Goal: Transaction & Acquisition: Purchase product/service

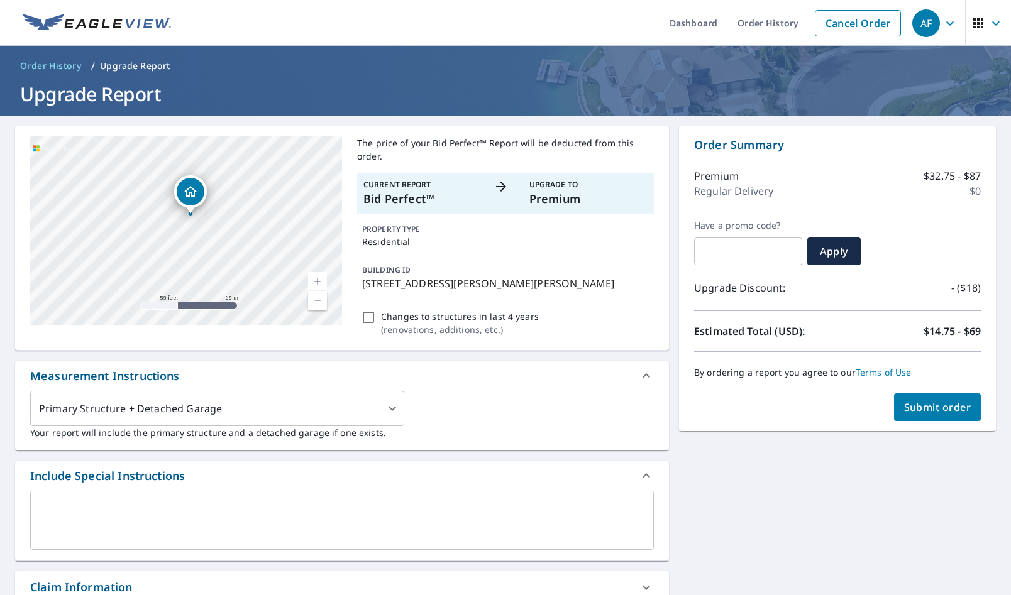
drag, startPoint x: 204, startPoint y: 207, endPoint x: 206, endPoint y: 226, distance: 18.9
click at [206, 226] on div "[STREET_ADDRESS][PERSON_NAME]" at bounding box center [186, 230] width 312 height 189
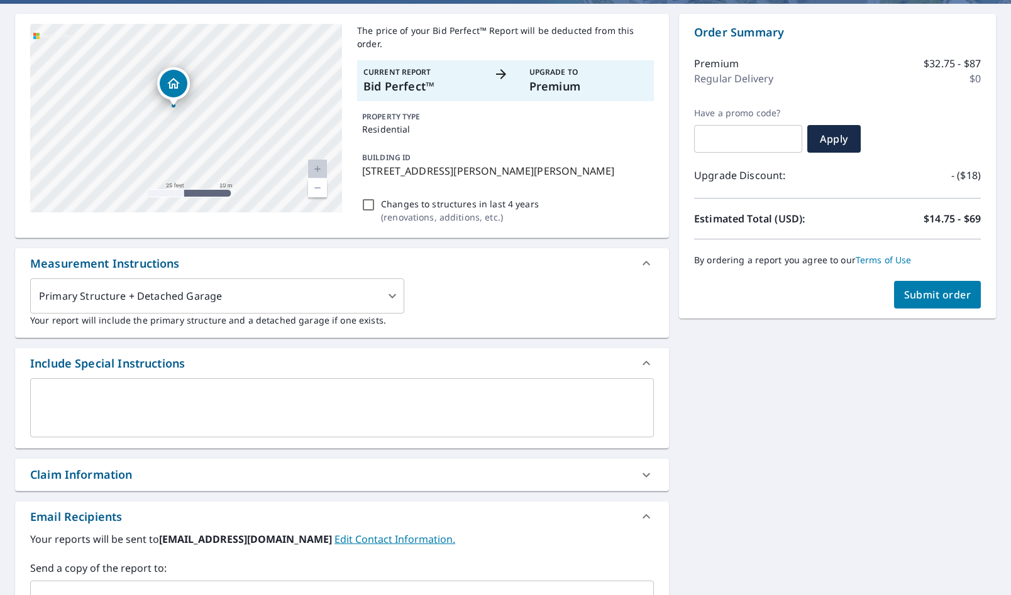
scroll to position [132, 0]
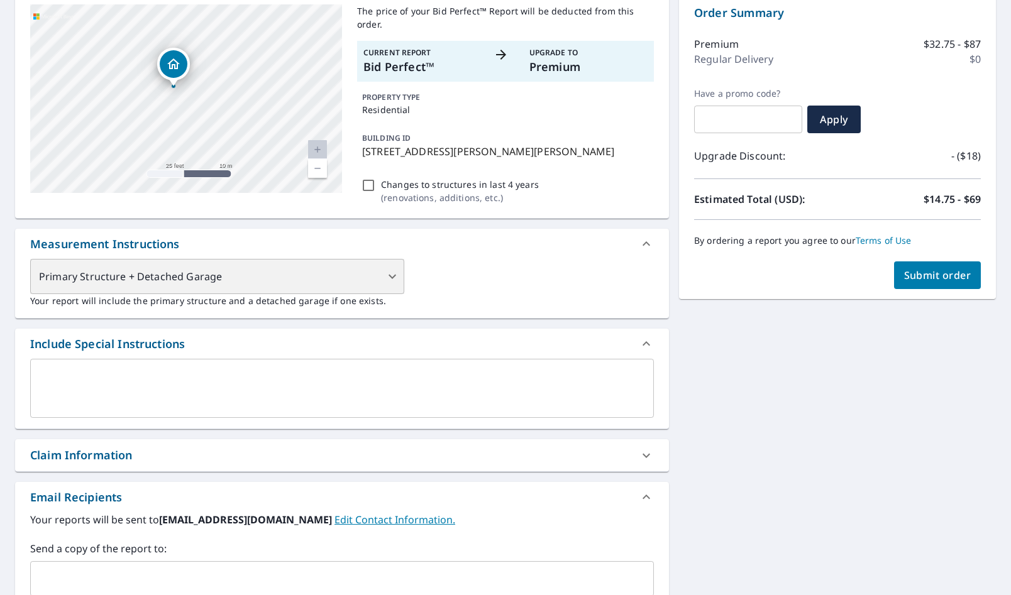
click at [395, 265] on div "Primary Structure + Detached Garage" at bounding box center [217, 276] width 374 height 35
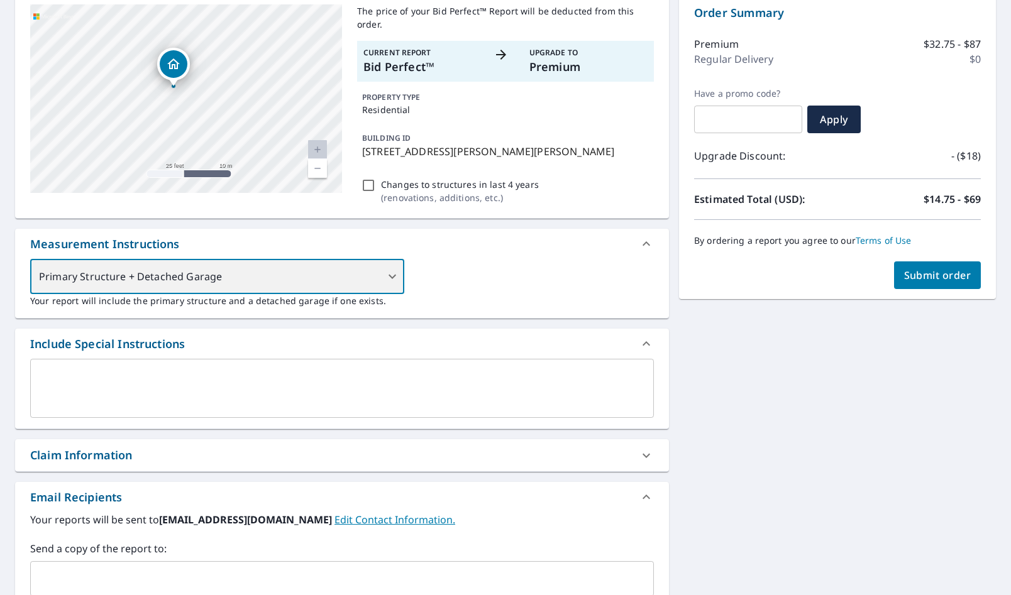
click at [394, 260] on div "Primary Structure + Detached Garage" at bounding box center [217, 276] width 374 height 35
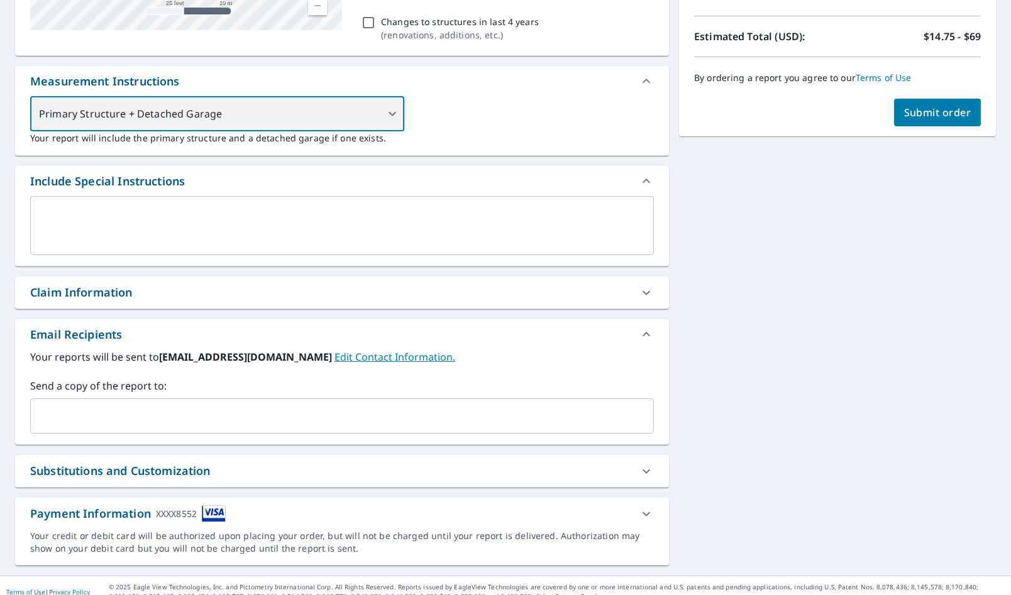
scroll to position [294, 0]
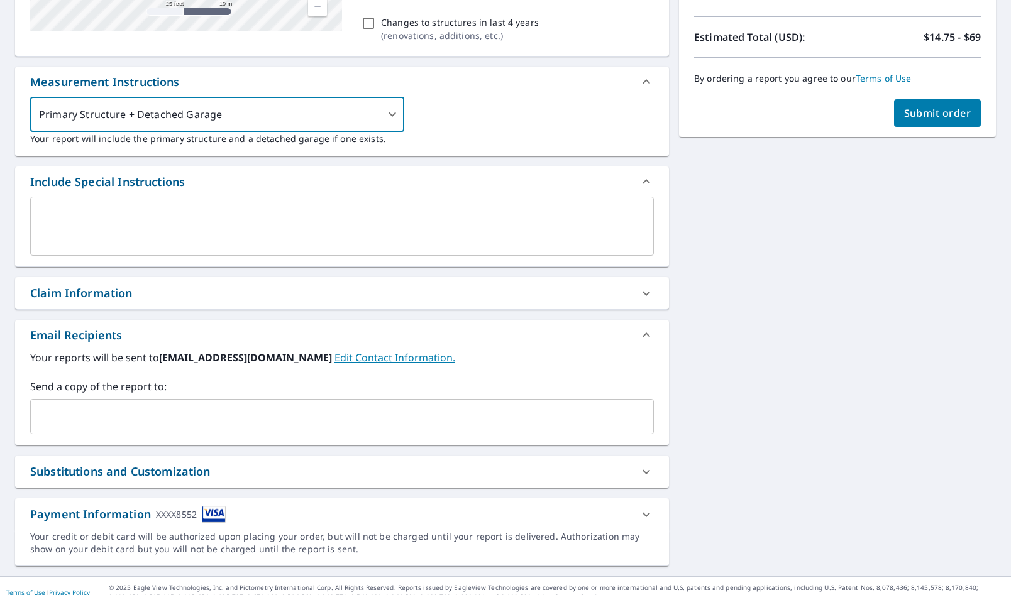
click at [642, 464] on icon at bounding box center [646, 471] width 15 height 15
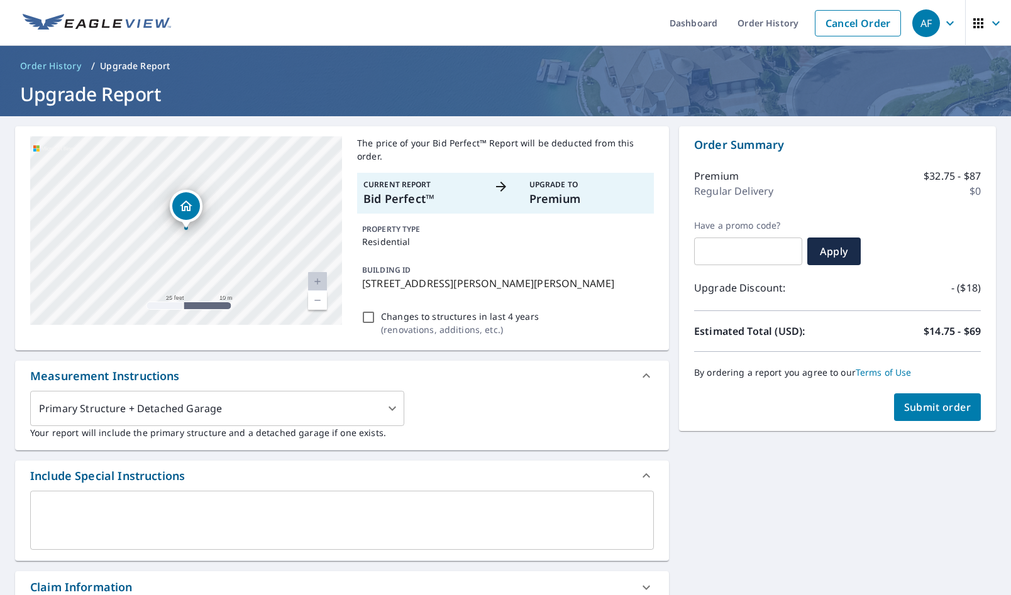
scroll to position [0, 0]
click at [779, 21] on link "Order History" at bounding box center [767, 23] width 81 height 46
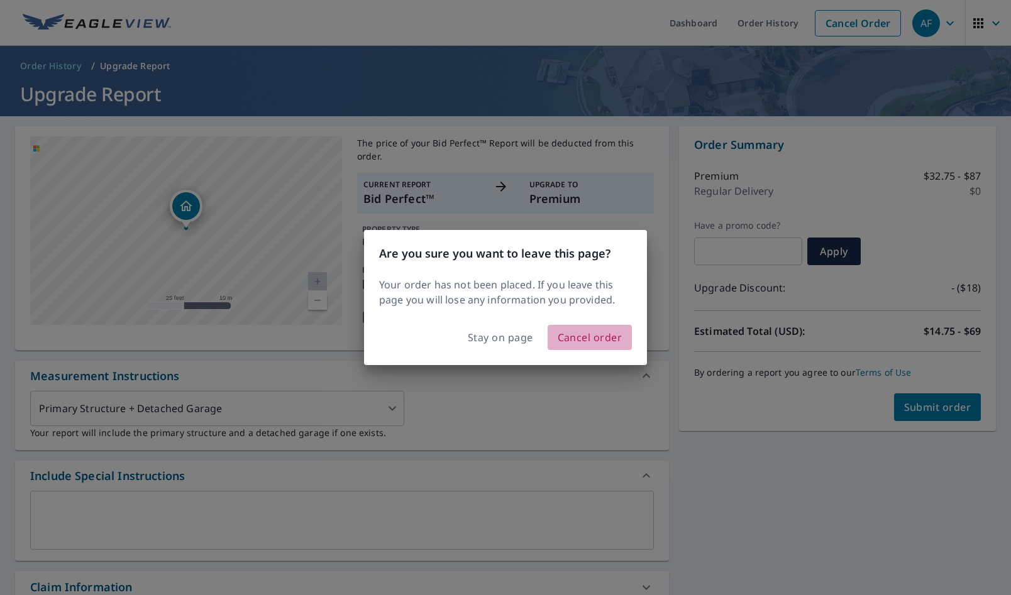
click at [586, 339] on span "Cancel order" at bounding box center [589, 338] width 65 height 18
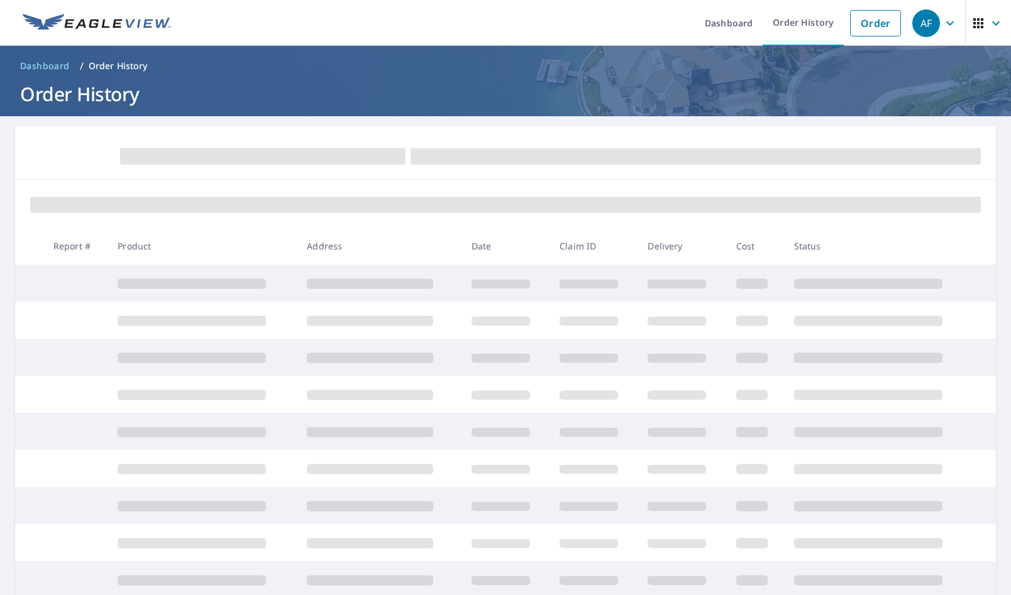
scroll to position [1, 0]
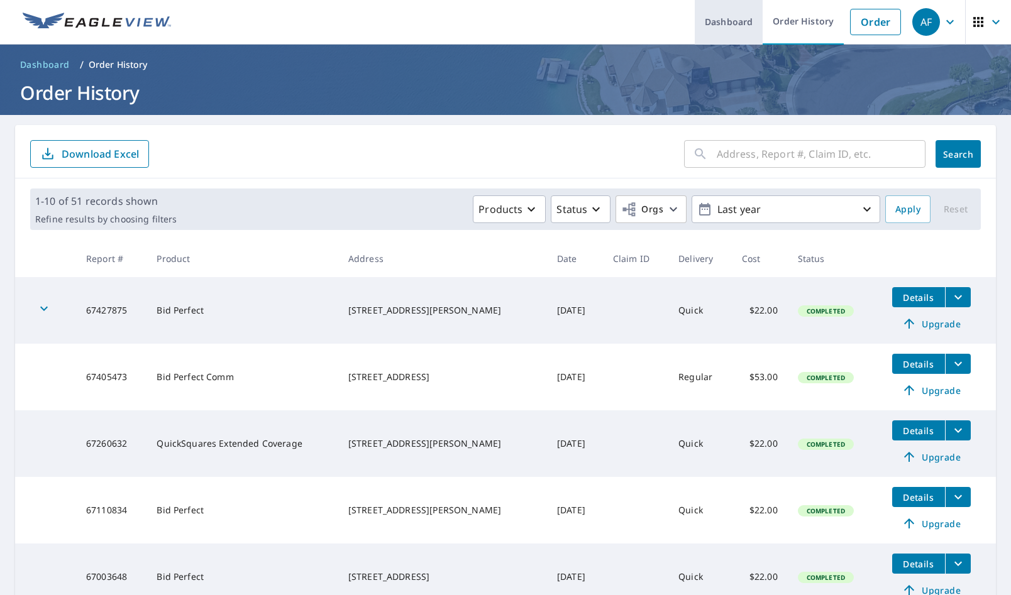
click at [734, 23] on link "Dashboard" at bounding box center [728, 22] width 68 height 46
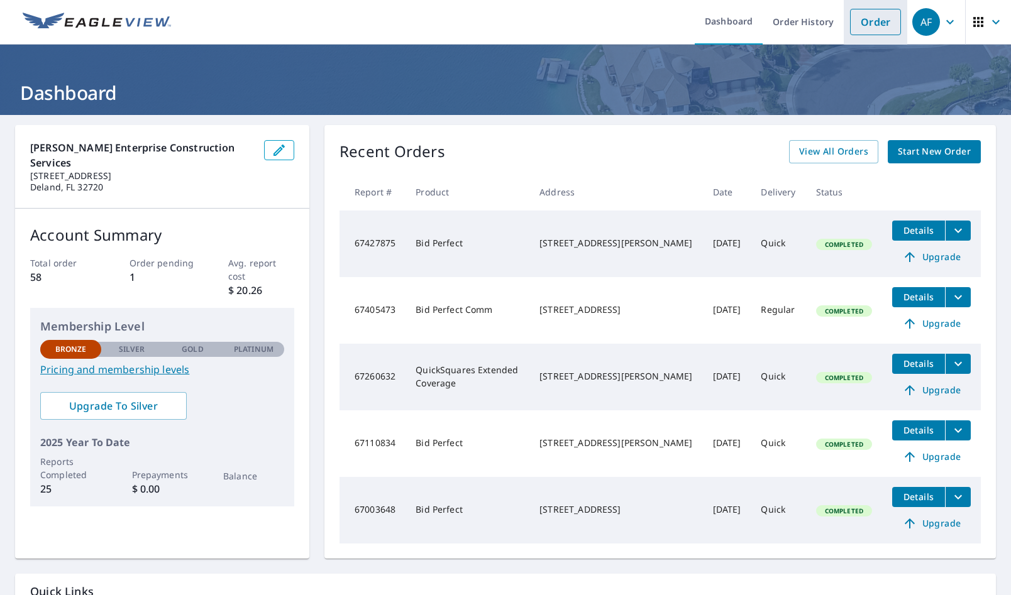
click at [878, 26] on link "Order" at bounding box center [875, 22] width 51 height 26
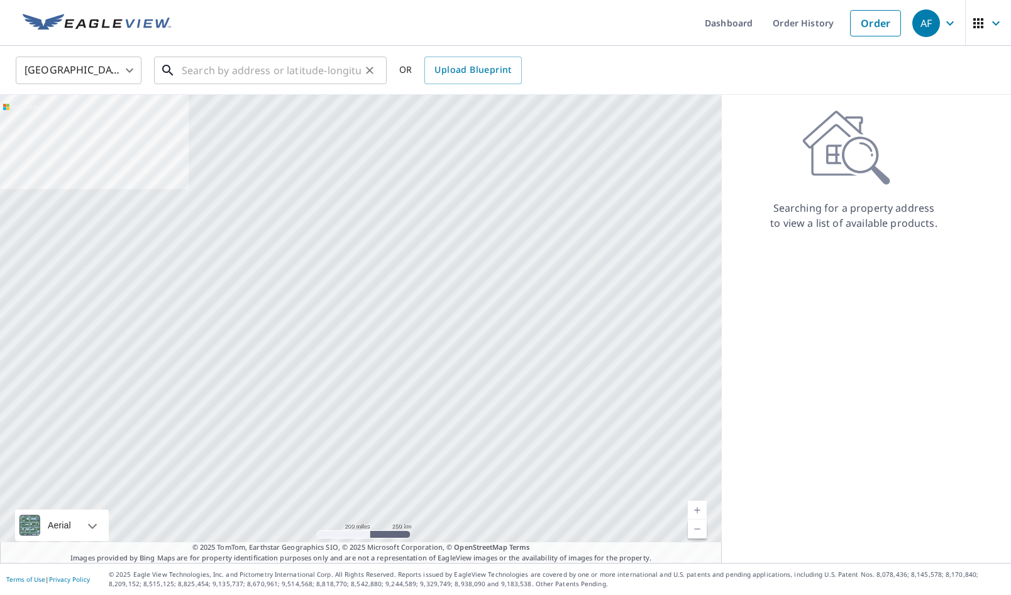
click at [209, 69] on input "text" at bounding box center [271, 70] width 179 height 35
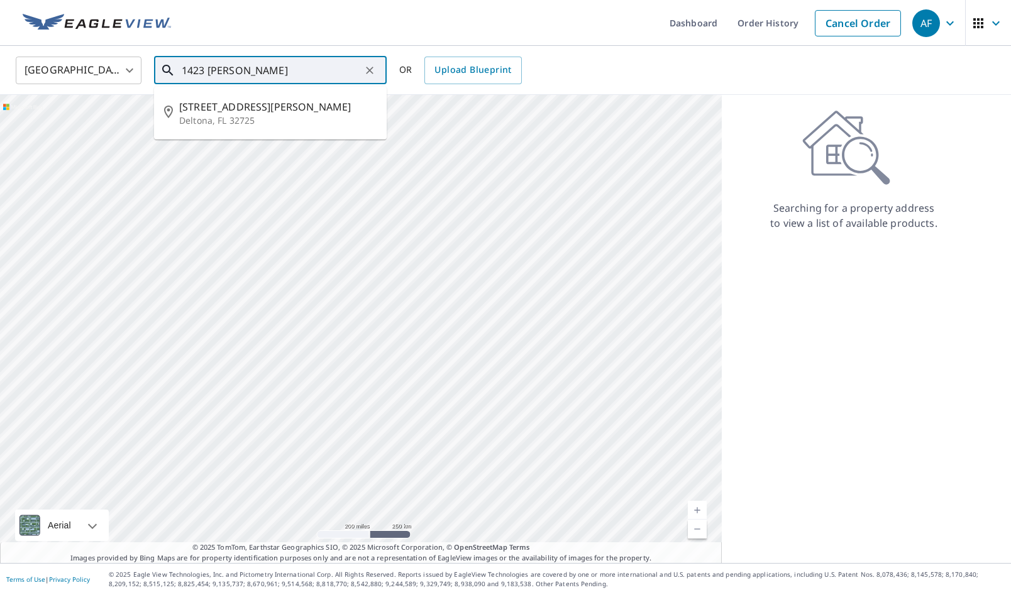
drag, startPoint x: 155, startPoint y: 126, endPoint x: 195, endPoint y: 128, distance: 39.7
click at [154, 128] on li "[STREET_ADDRESS][PERSON_NAME]" at bounding box center [270, 113] width 233 height 43
type input "[STREET_ADDRESS][PERSON_NAME]"
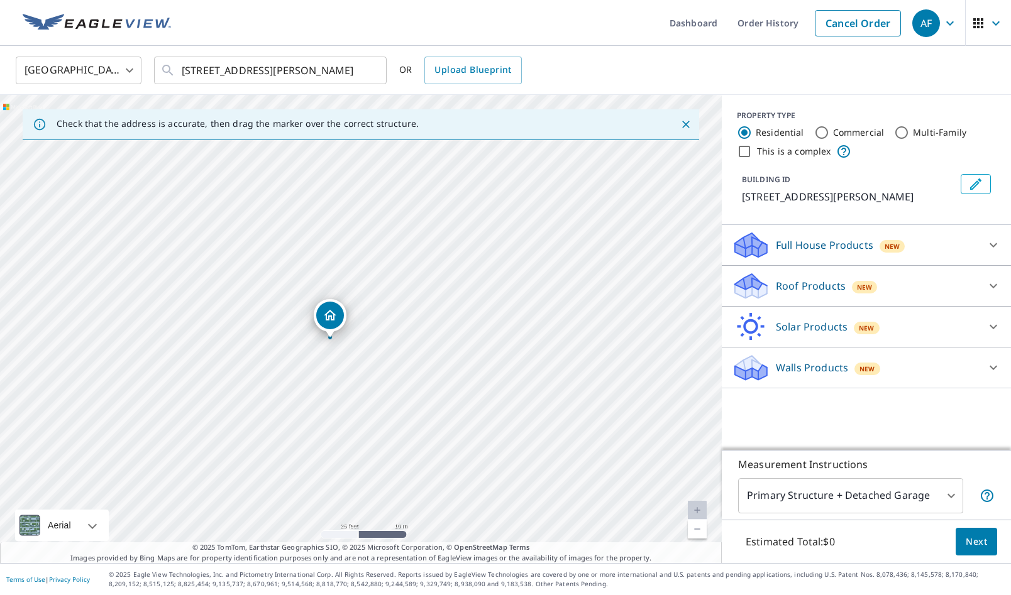
click at [993, 244] on icon at bounding box center [992, 245] width 15 height 15
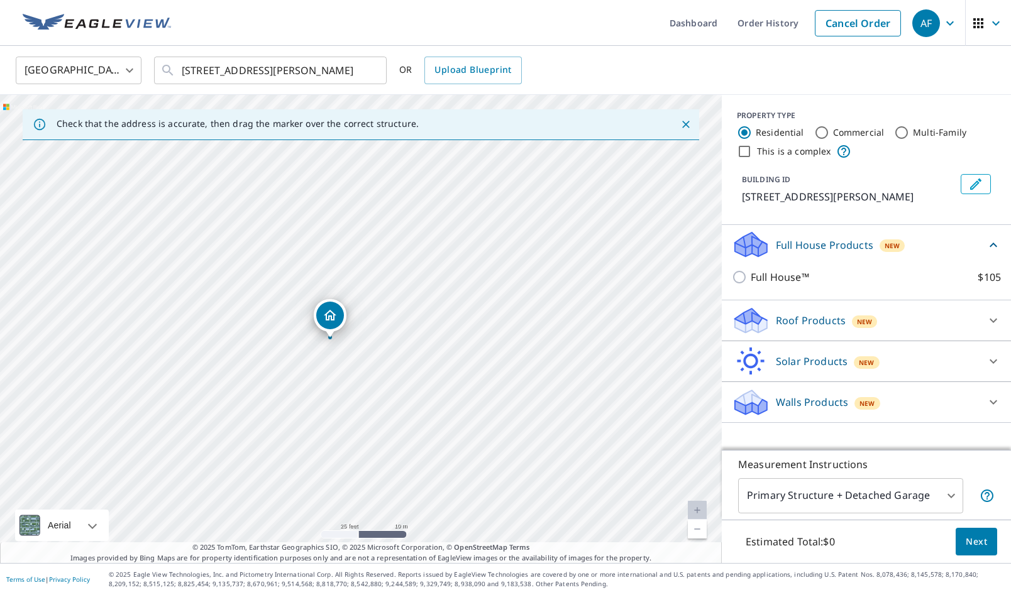
click at [993, 244] on icon at bounding box center [992, 245] width 15 height 15
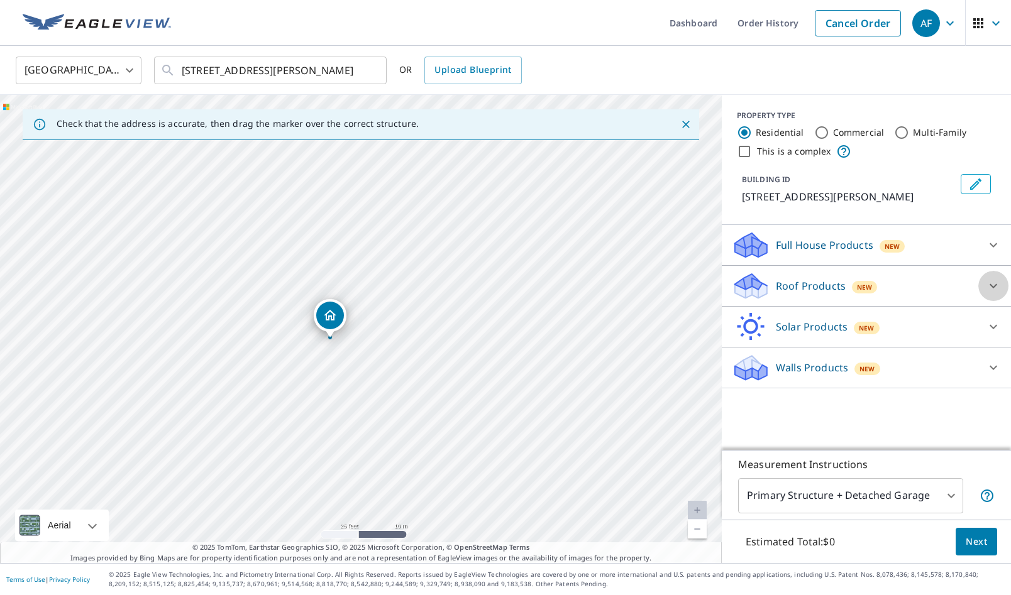
click at [995, 284] on icon at bounding box center [992, 285] width 15 height 15
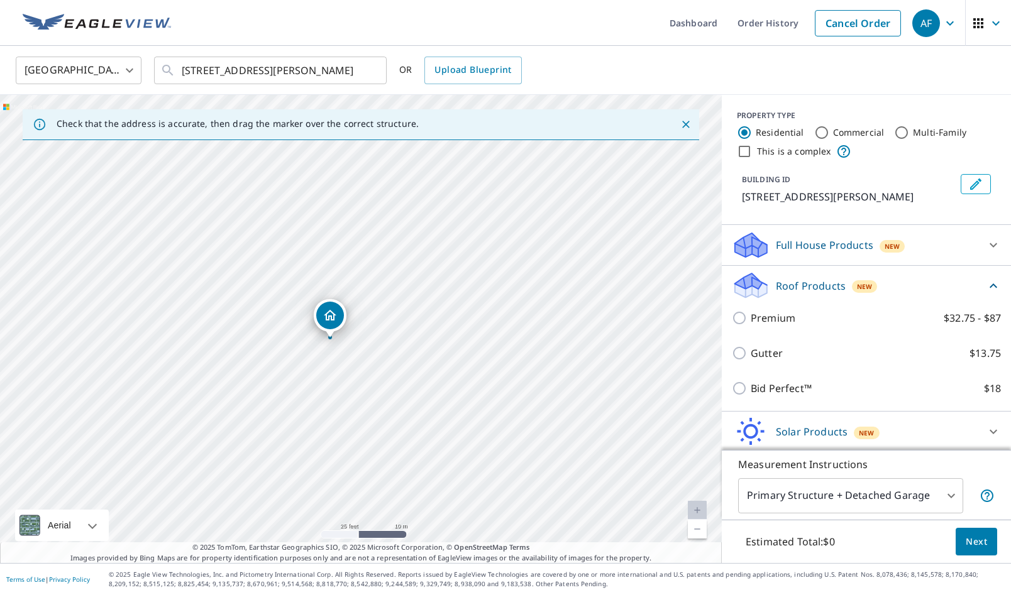
click at [978, 25] on icon "button" at bounding box center [977, 23] width 15 height 15
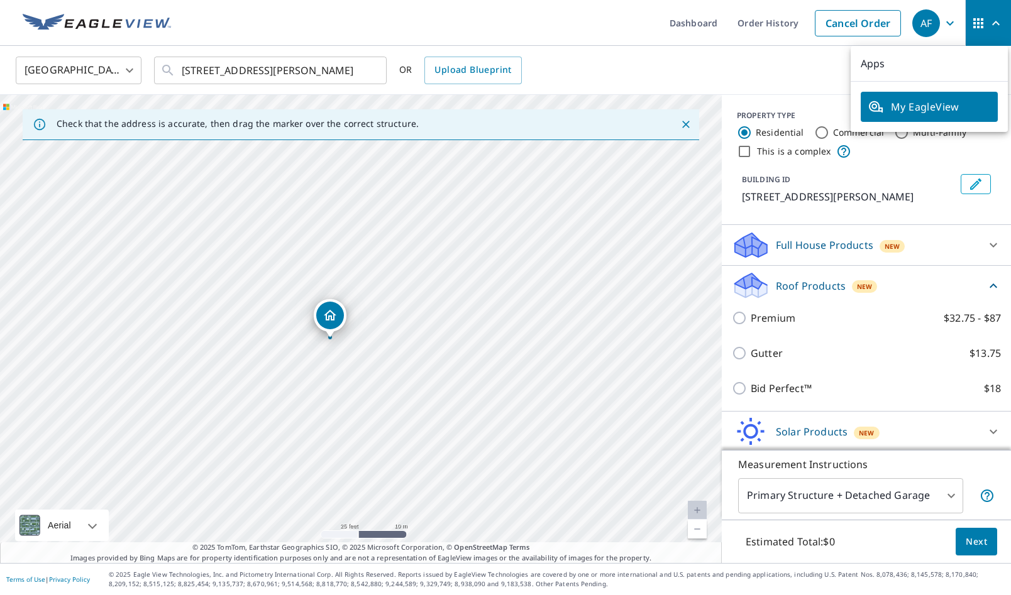
click at [775, 60] on div "United States [GEOGRAPHIC_DATA] ​ [STREET_ADDRESS][PERSON_NAME] ​ OR Upload Blu…" at bounding box center [500, 70] width 989 height 30
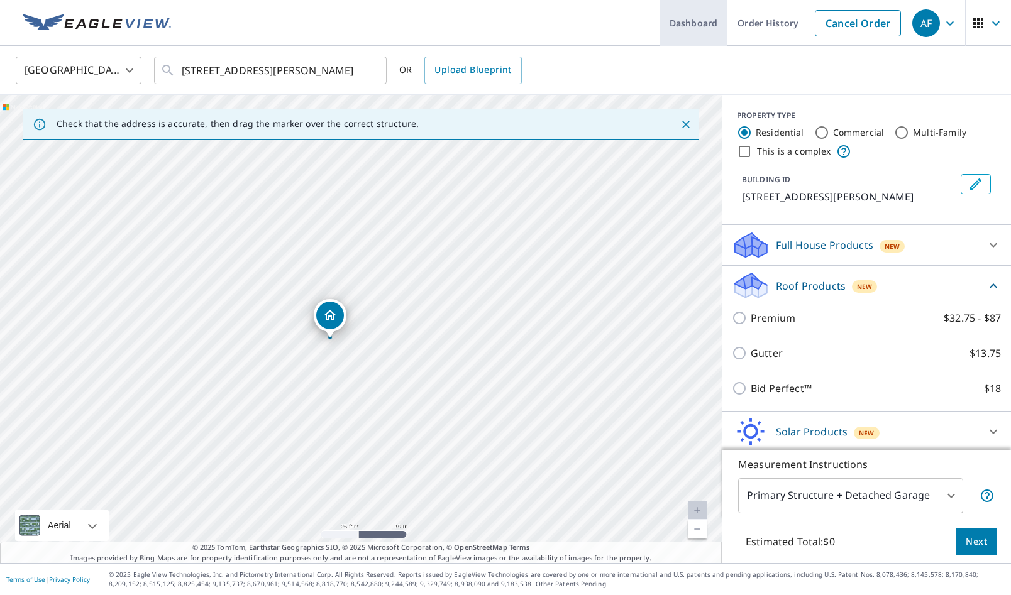
click at [696, 24] on link "Dashboard" at bounding box center [693, 23] width 68 height 46
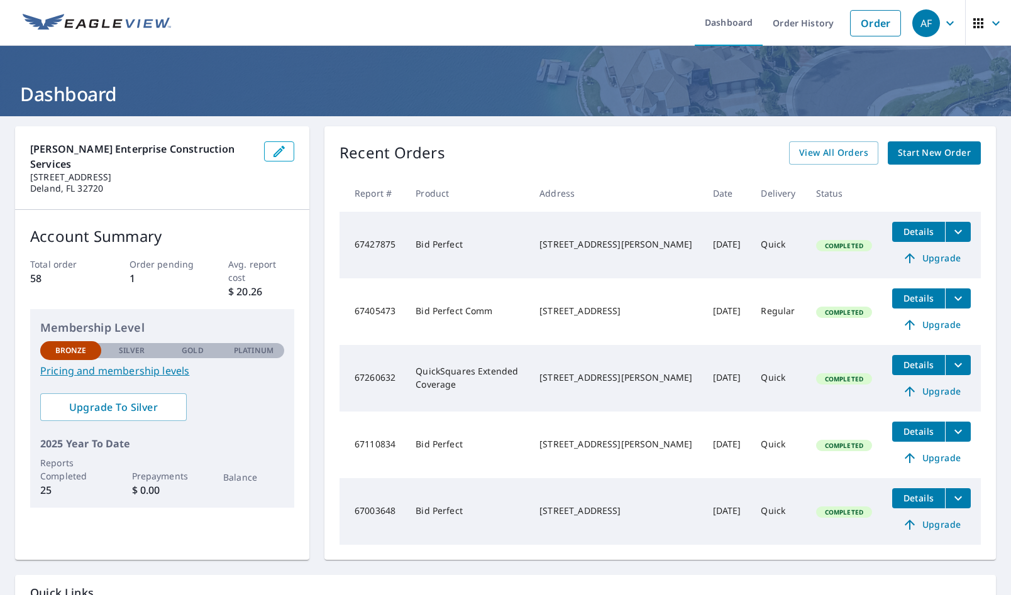
click at [123, 22] on img at bounding box center [97, 23] width 148 height 19
click at [916, 495] on span "Details" at bounding box center [918, 498] width 38 height 12
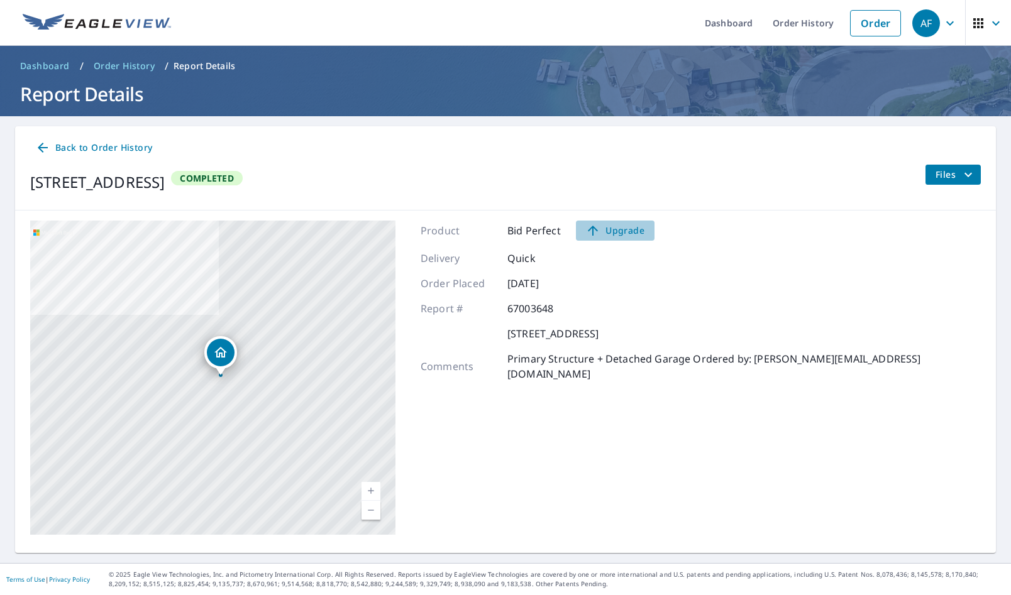
click at [632, 230] on span "Upgrade" at bounding box center [614, 230] width 63 height 15
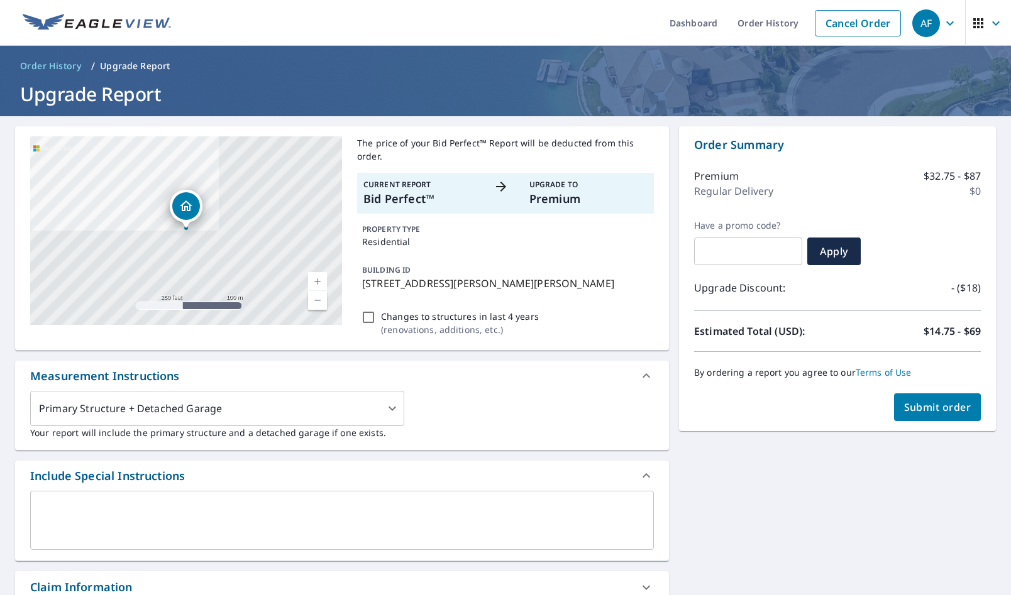
click at [958, 407] on span "Submit order" at bounding box center [937, 407] width 67 height 14
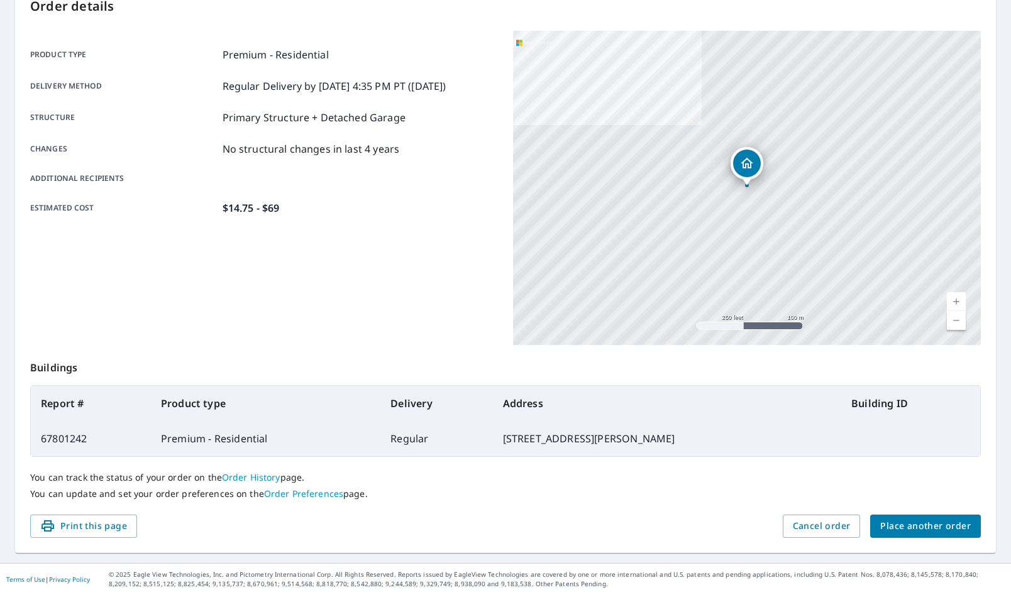
scroll to position [144, 0]
click at [916, 529] on span "Place another order" at bounding box center [925, 527] width 90 height 16
